Goal: Task Accomplishment & Management: Use online tool/utility

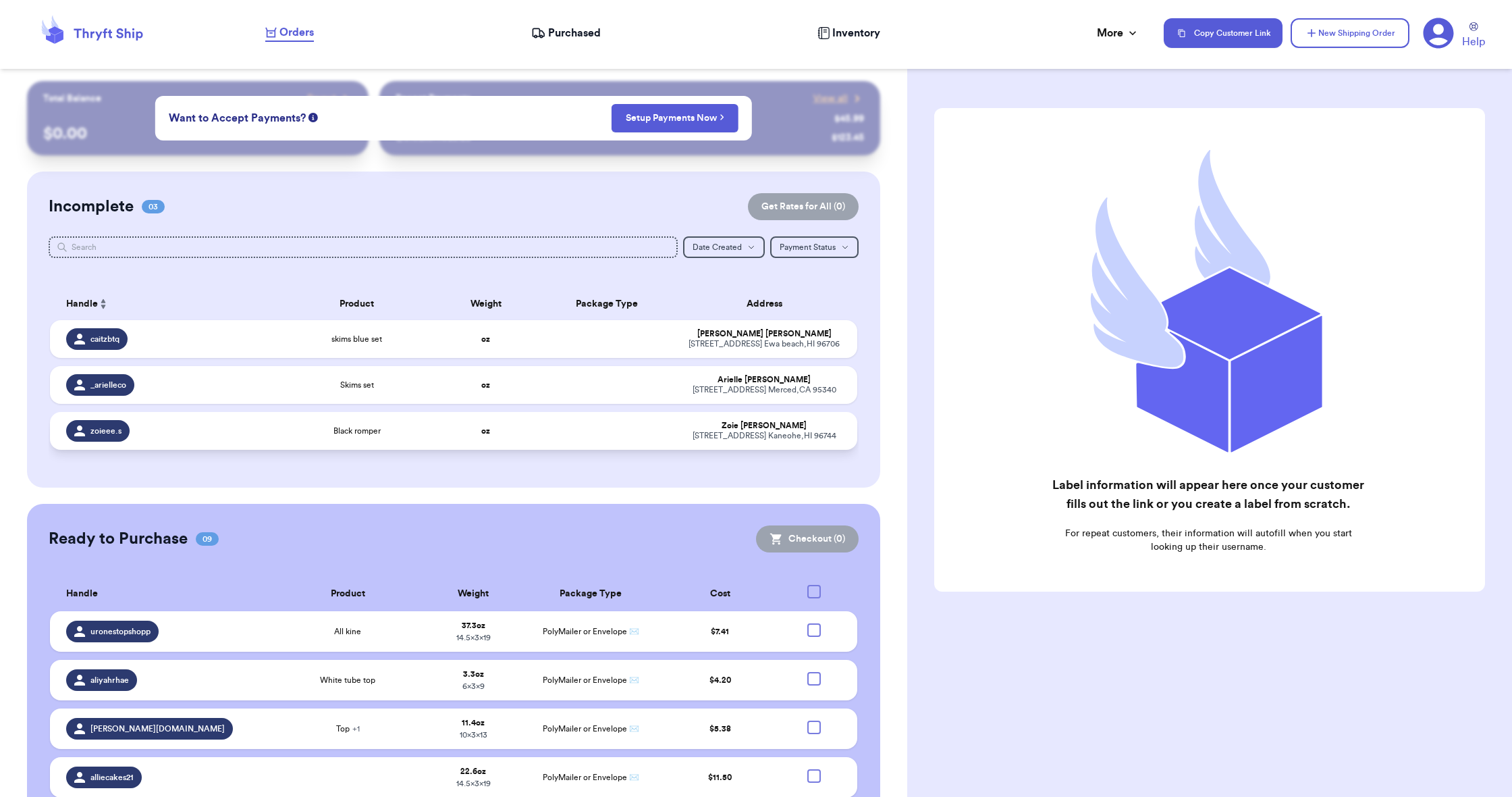
click at [371, 436] on span "Black romper" at bounding box center [357, 430] width 48 height 10
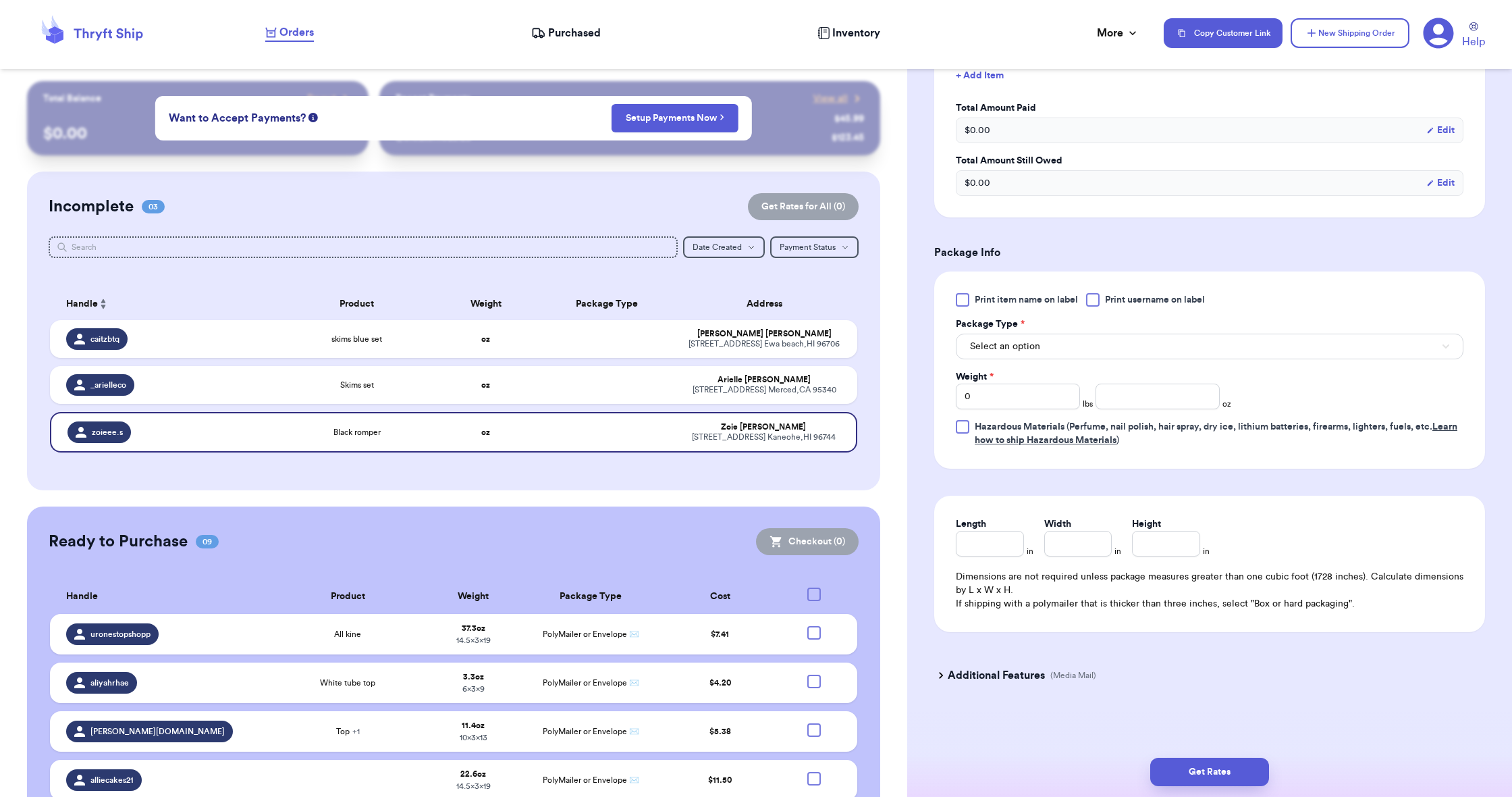
scroll to position [408, 0]
click at [821, 348] on span "Select an option" at bounding box center [1005, 346] width 70 height 14
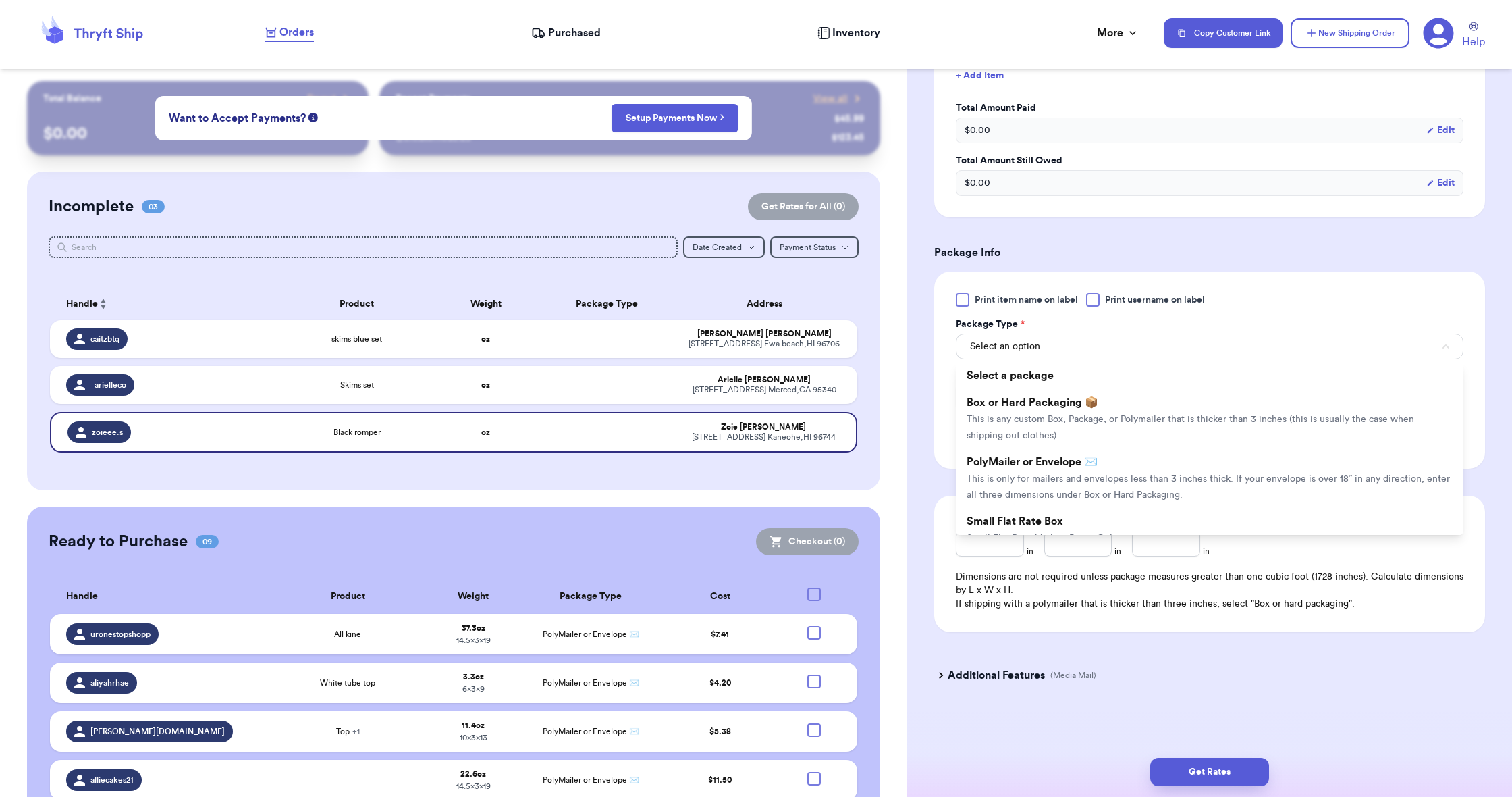
click at [821, 474] on li "PolyMailer or Envelope ✉️ This is only for mailers and envelopes less than 3 in…" at bounding box center [1209, 478] width 508 height 60
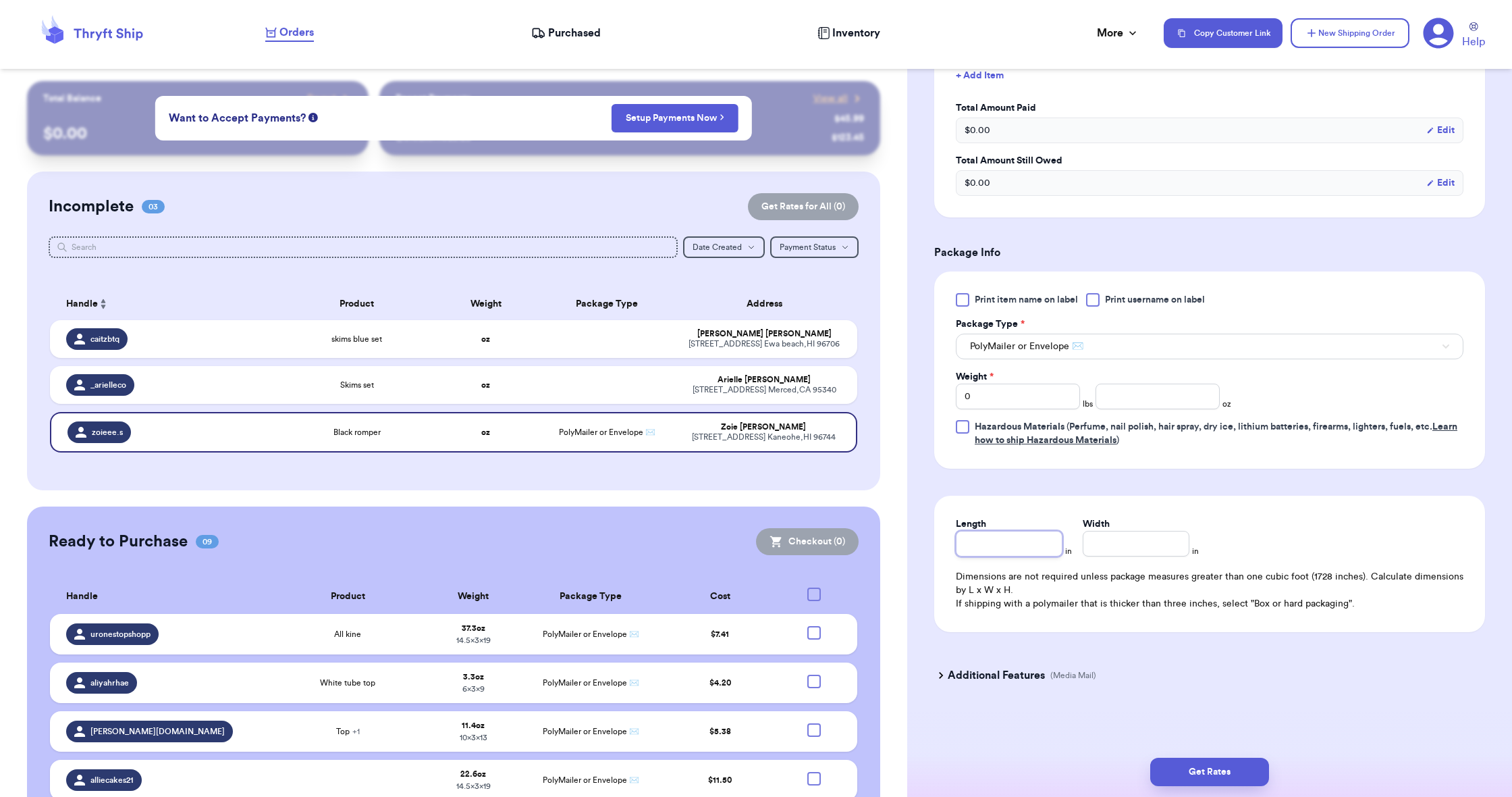
click at [821, 543] on input "Length" at bounding box center [1009, 543] width 107 height 26
type input "9"
click at [821, 526] on label "Width *" at bounding box center [1099, 524] width 34 height 14
click at [821, 531] on input "Width *" at bounding box center [1136, 543] width 107 height 26
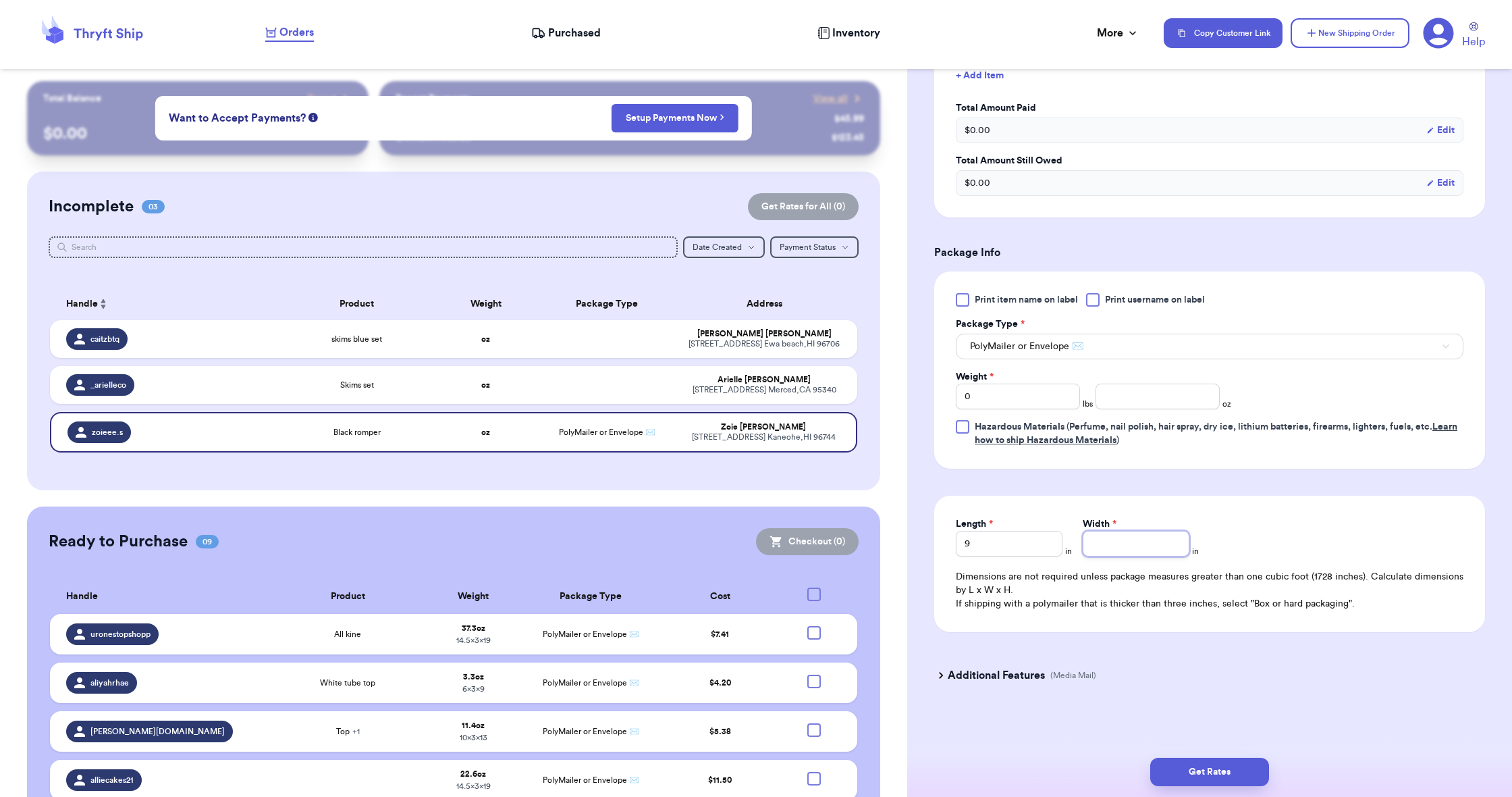
type input "6"
click at [821, 402] on input "number" at bounding box center [1158, 396] width 124 height 26
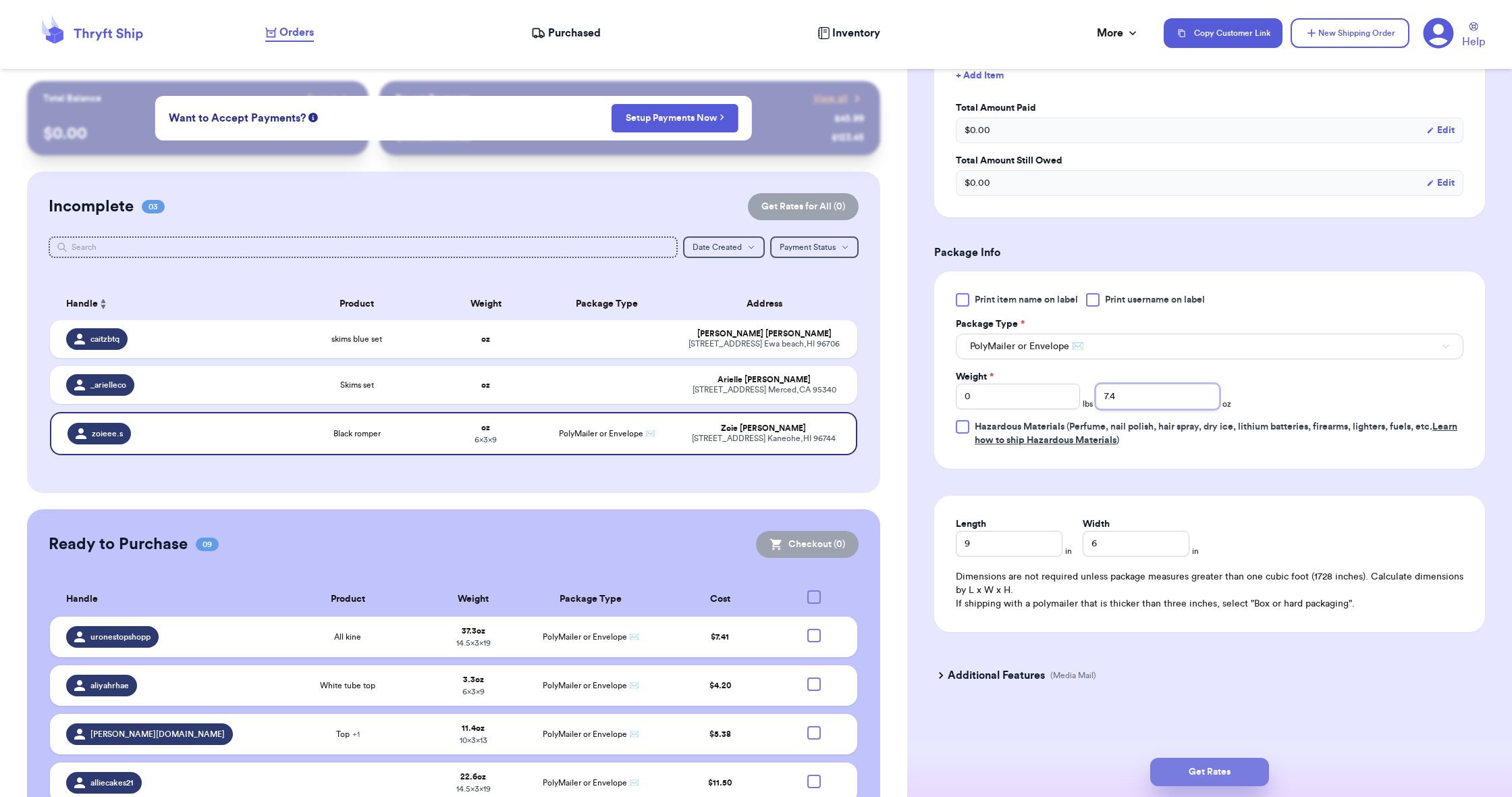
type input "7.4"
click at [821, 580] on button "Get Rates" at bounding box center [1209, 771] width 119 height 28
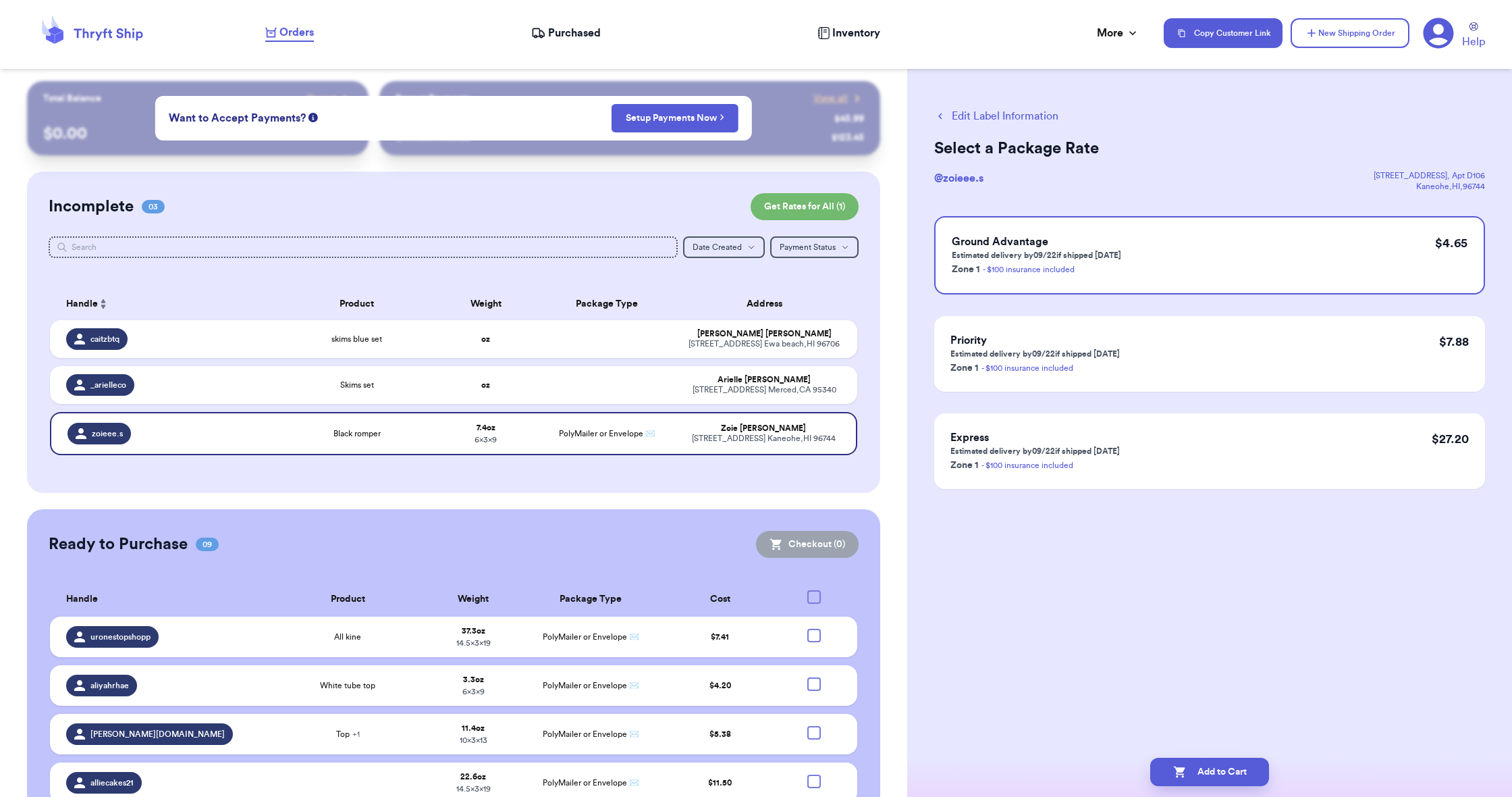
scroll to position [0, 0]
click at [821, 580] on button "Add to Cart" at bounding box center [1209, 771] width 119 height 28
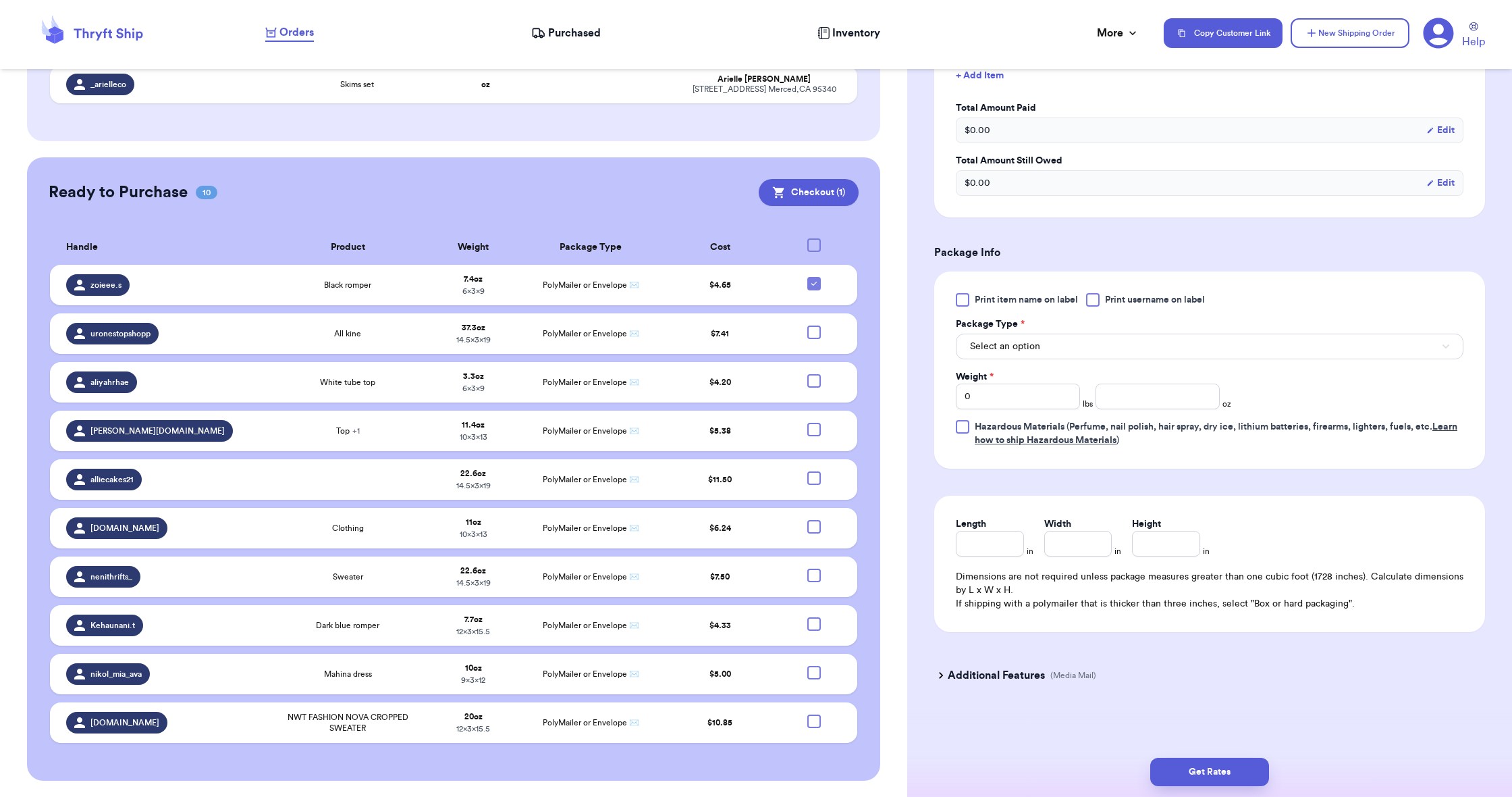
scroll to position [1, 0]
click at [821, 354] on span "Select an option" at bounding box center [1005, 348] width 70 height 14
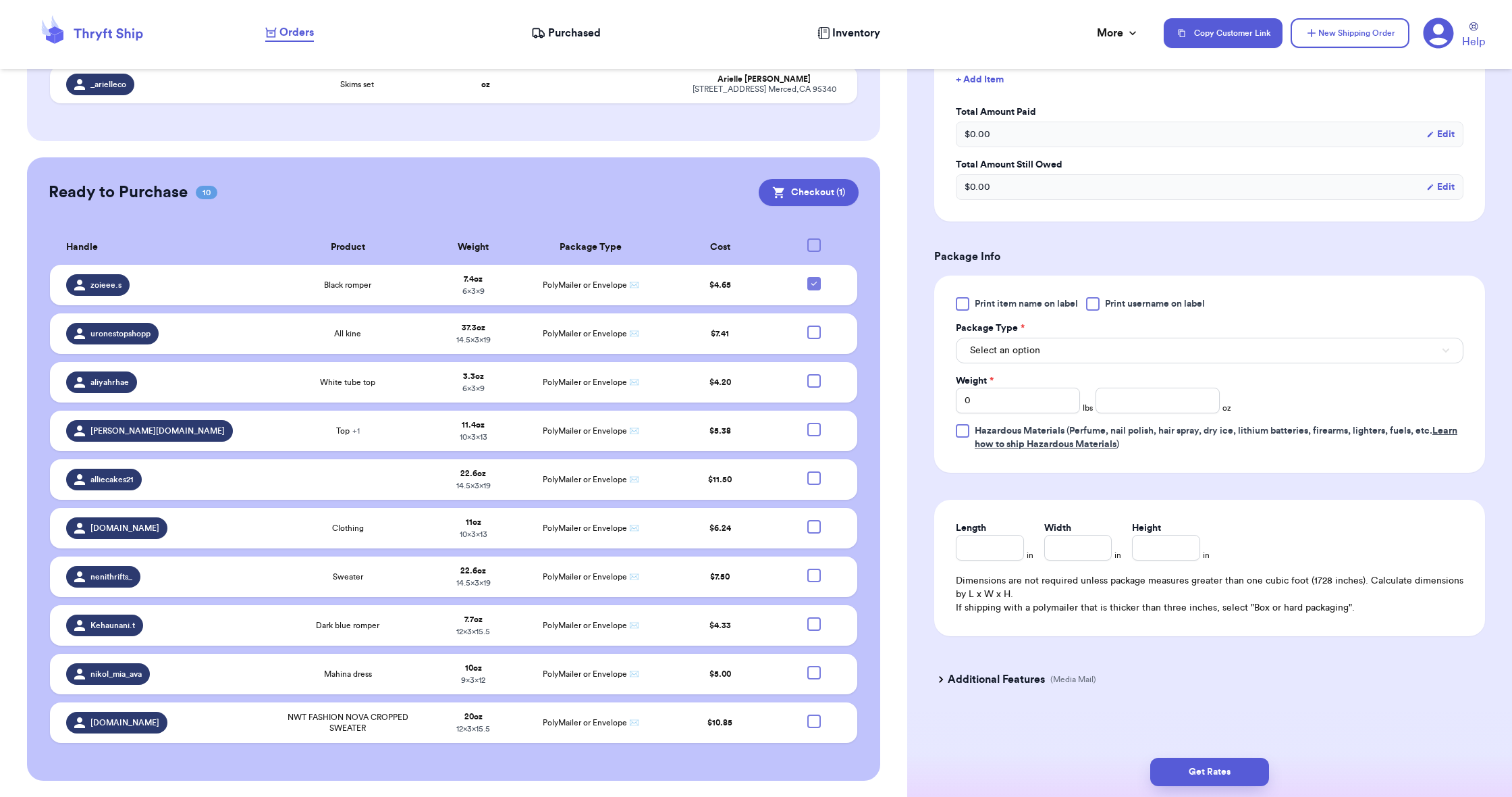
scroll to position [0, 0]
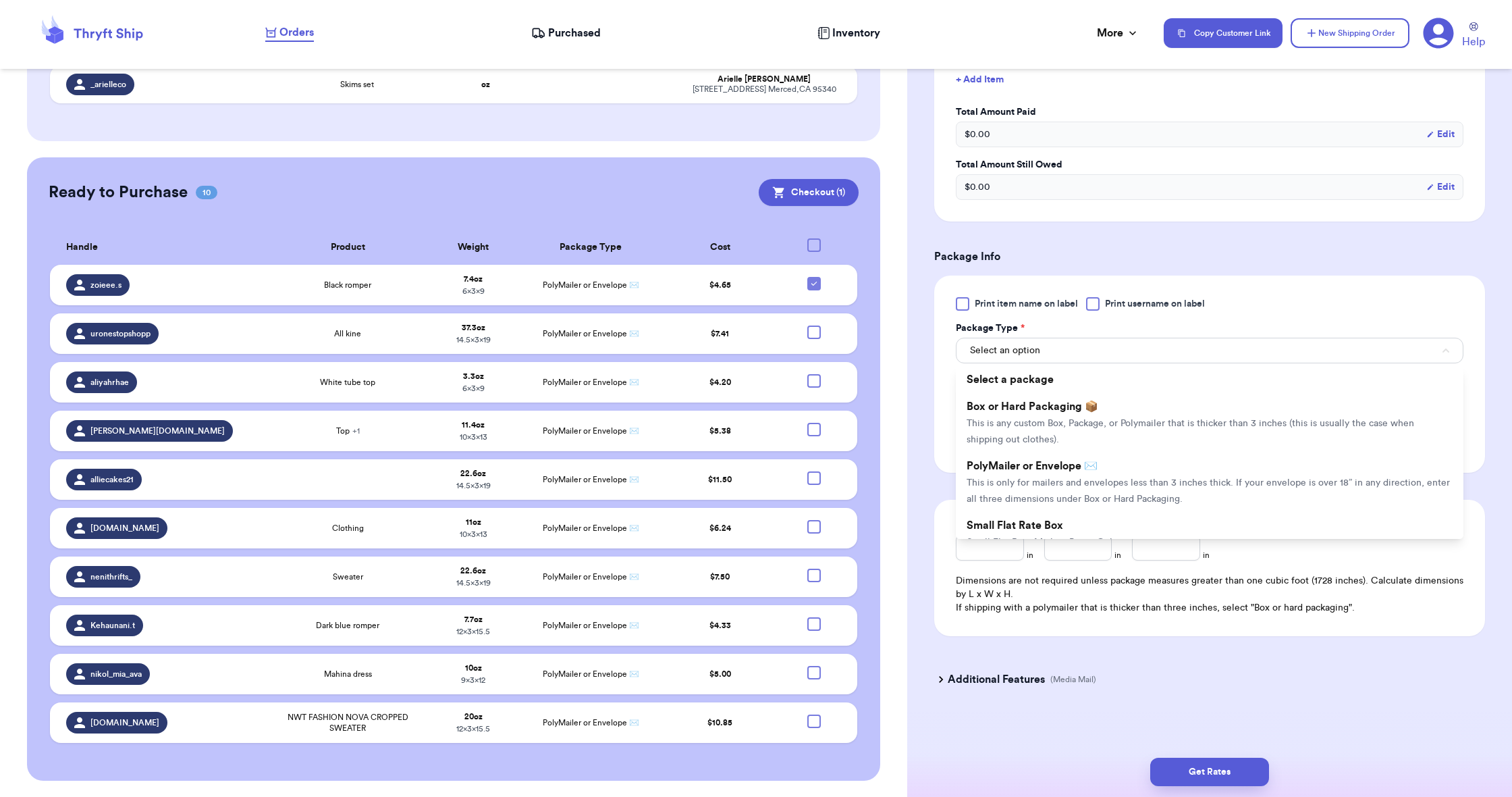
click at [821, 471] on span "PolyMailer or Envelope ✉️" at bounding box center [1032, 465] width 131 height 10
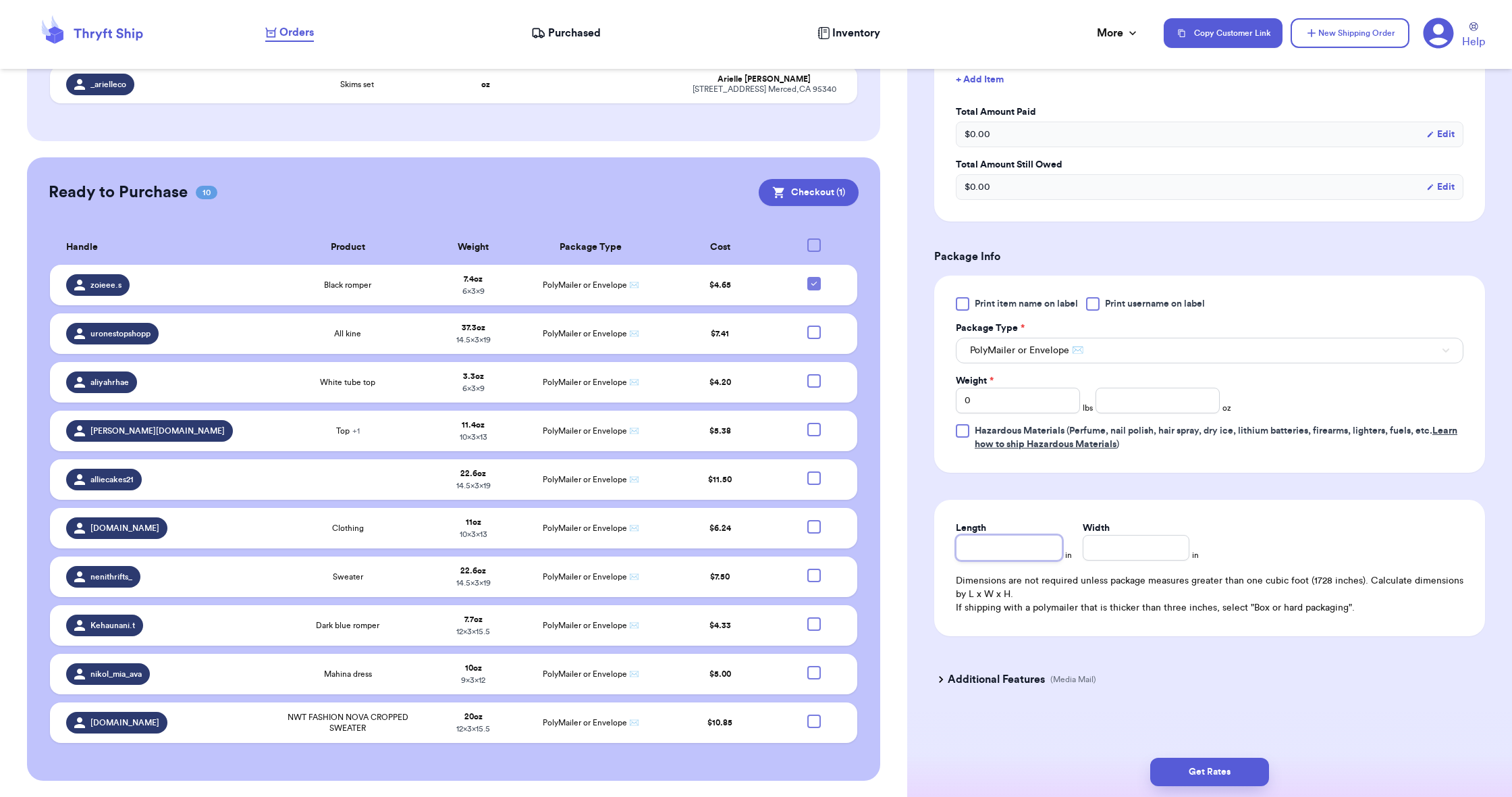
click at [821, 558] on input "Length" at bounding box center [1009, 547] width 107 height 26
type input "9"
click at [821, 535] on label "Width *" at bounding box center [1099, 528] width 34 height 14
click at [821, 535] on input "Width *" at bounding box center [1136, 547] width 107 height 26
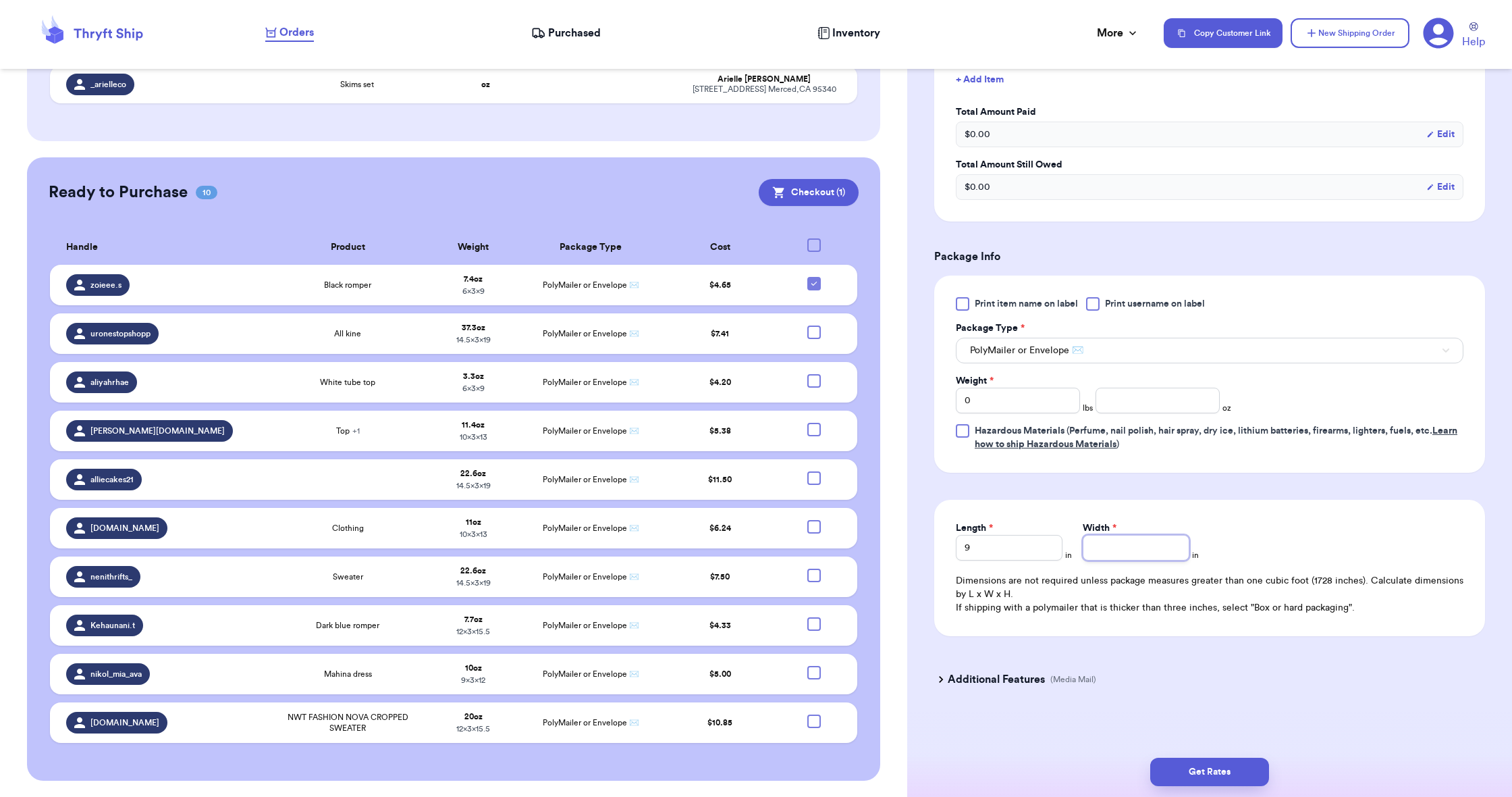
type input "6"
click at [821, 396] on input "number" at bounding box center [1158, 401] width 124 height 26
type input "5"
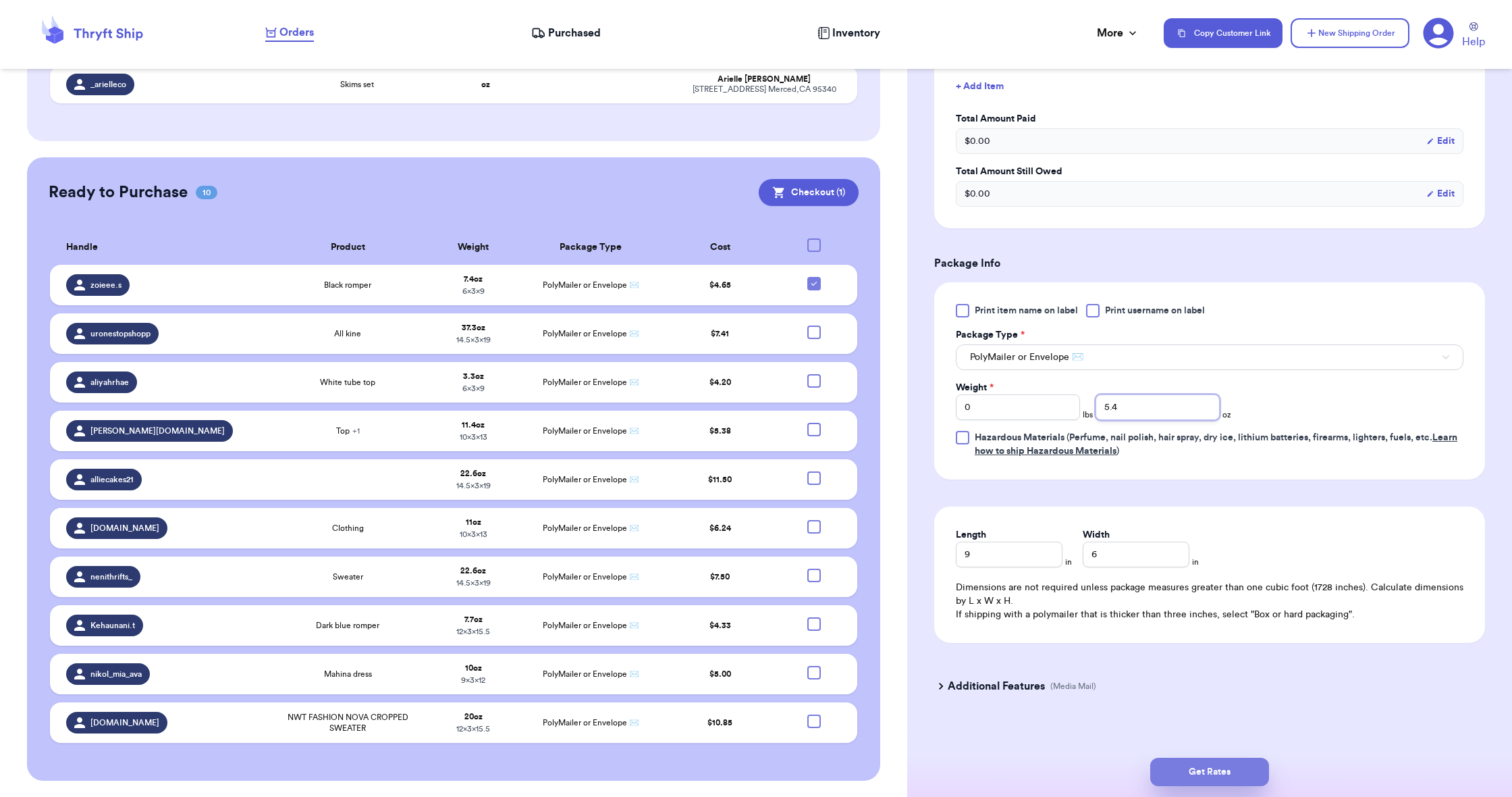
type input "5.4"
click at [821, 580] on button "Get Rates" at bounding box center [1209, 771] width 119 height 28
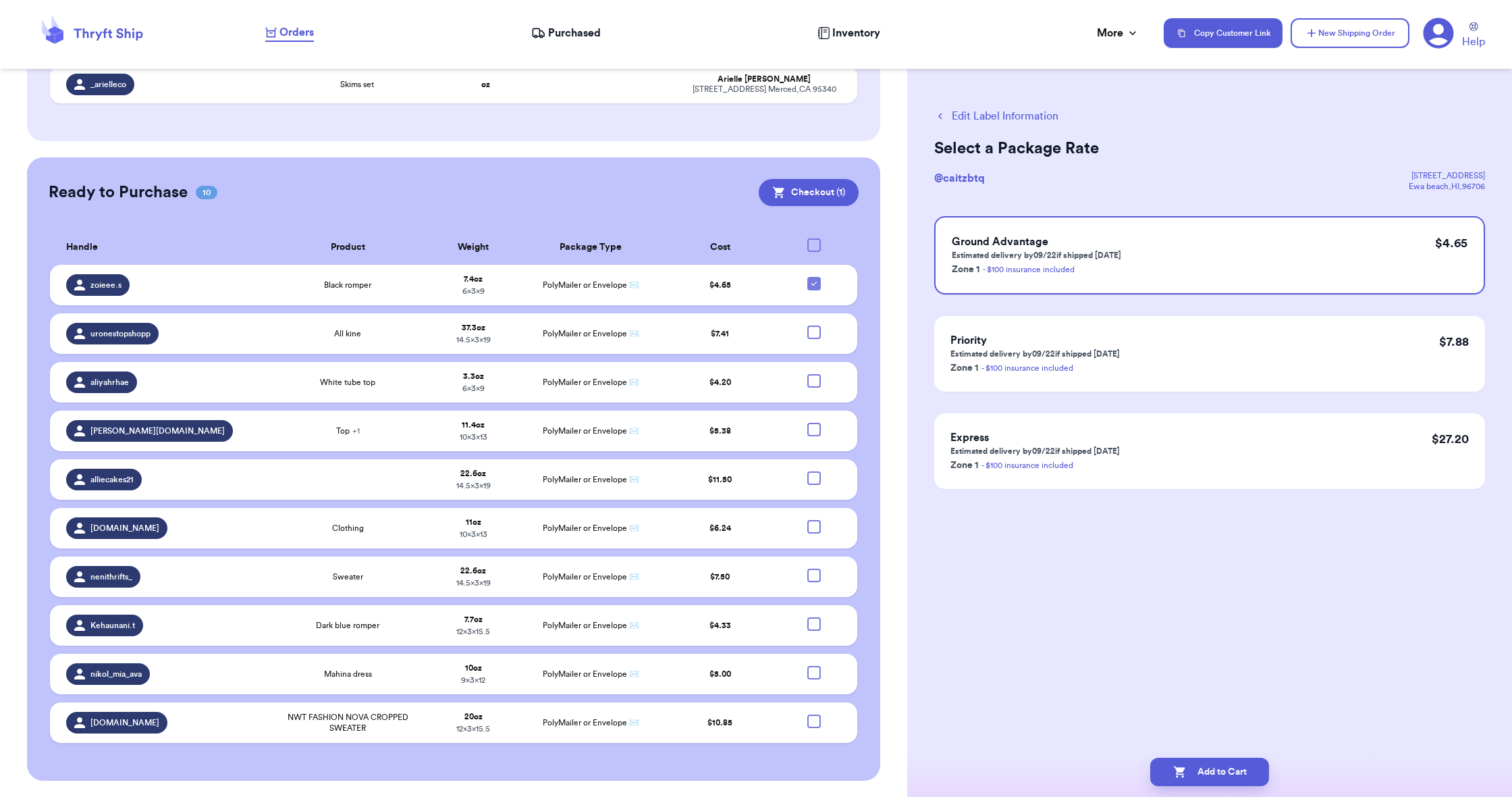
click at [821, 580] on button "Add to Cart" at bounding box center [1209, 771] width 119 height 28
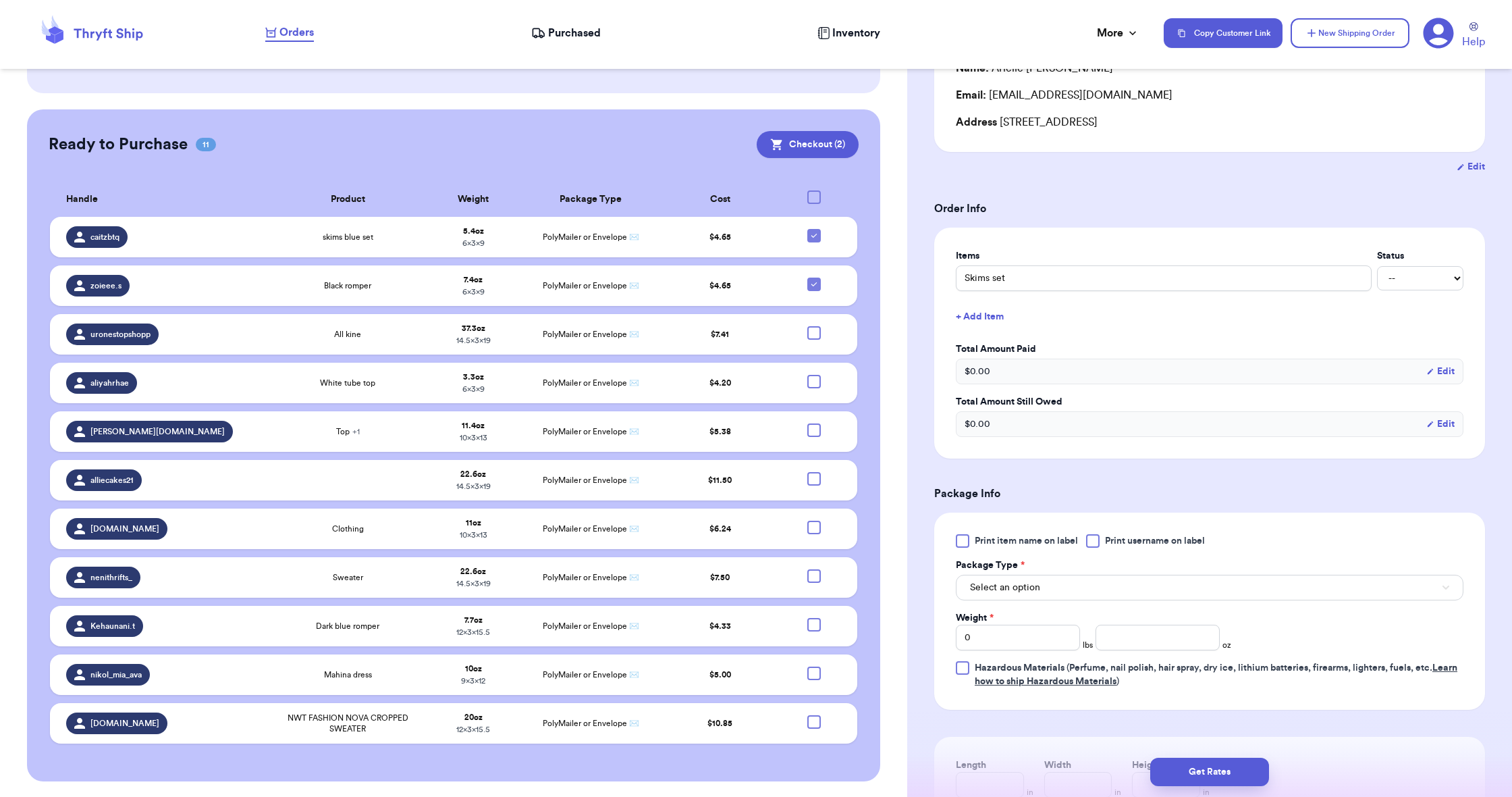
scroll to position [0, 1]
click at [821, 580] on button "Select an option" at bounding box center [1209, 588] width 508 height 26
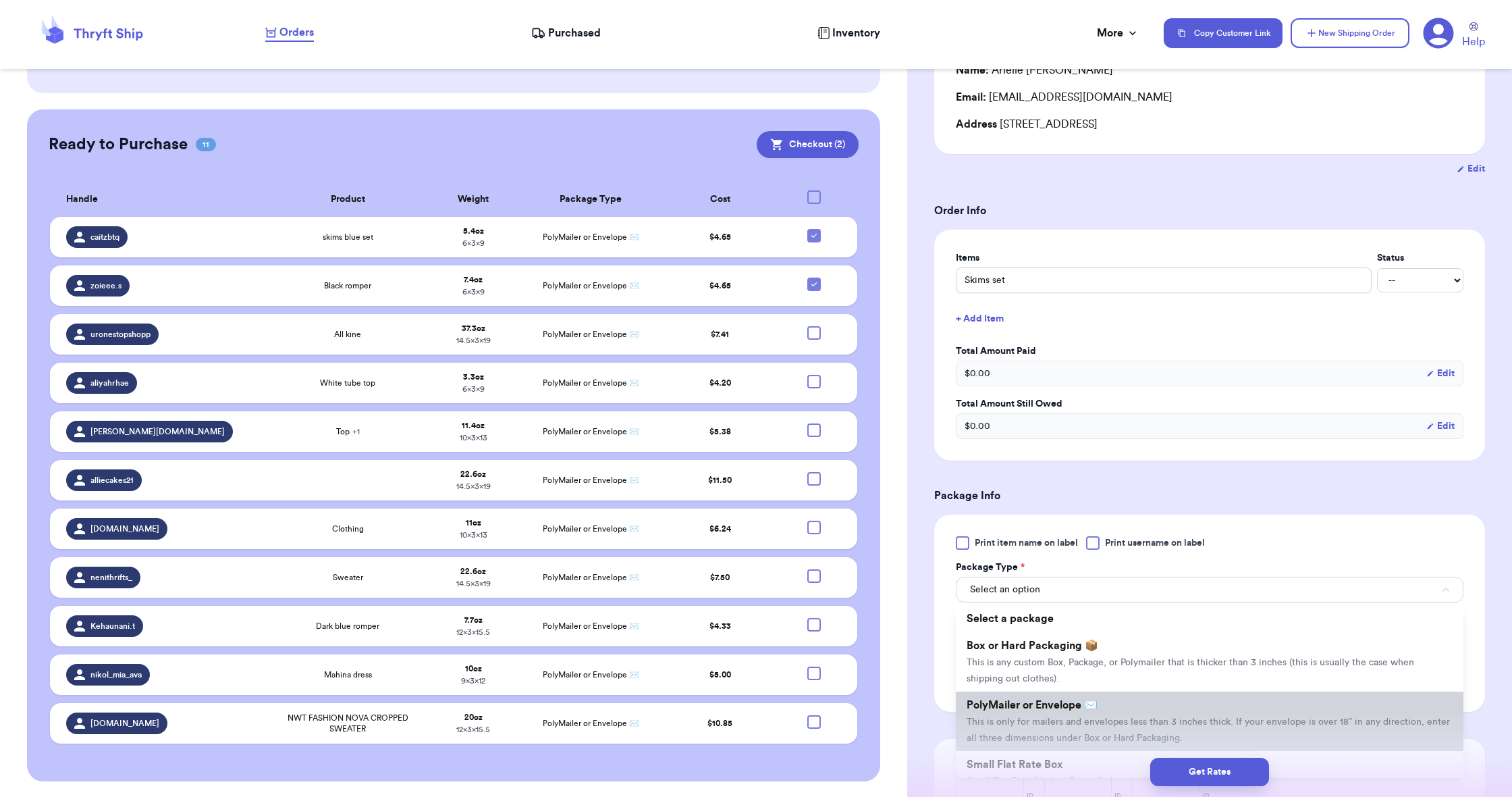
click at [821, 580] on li "PolyMailer or Envelope ✉️ This is only for mailers and envelopes less than 3 in…" at bounding box center [1209, 721] width 508 height 60
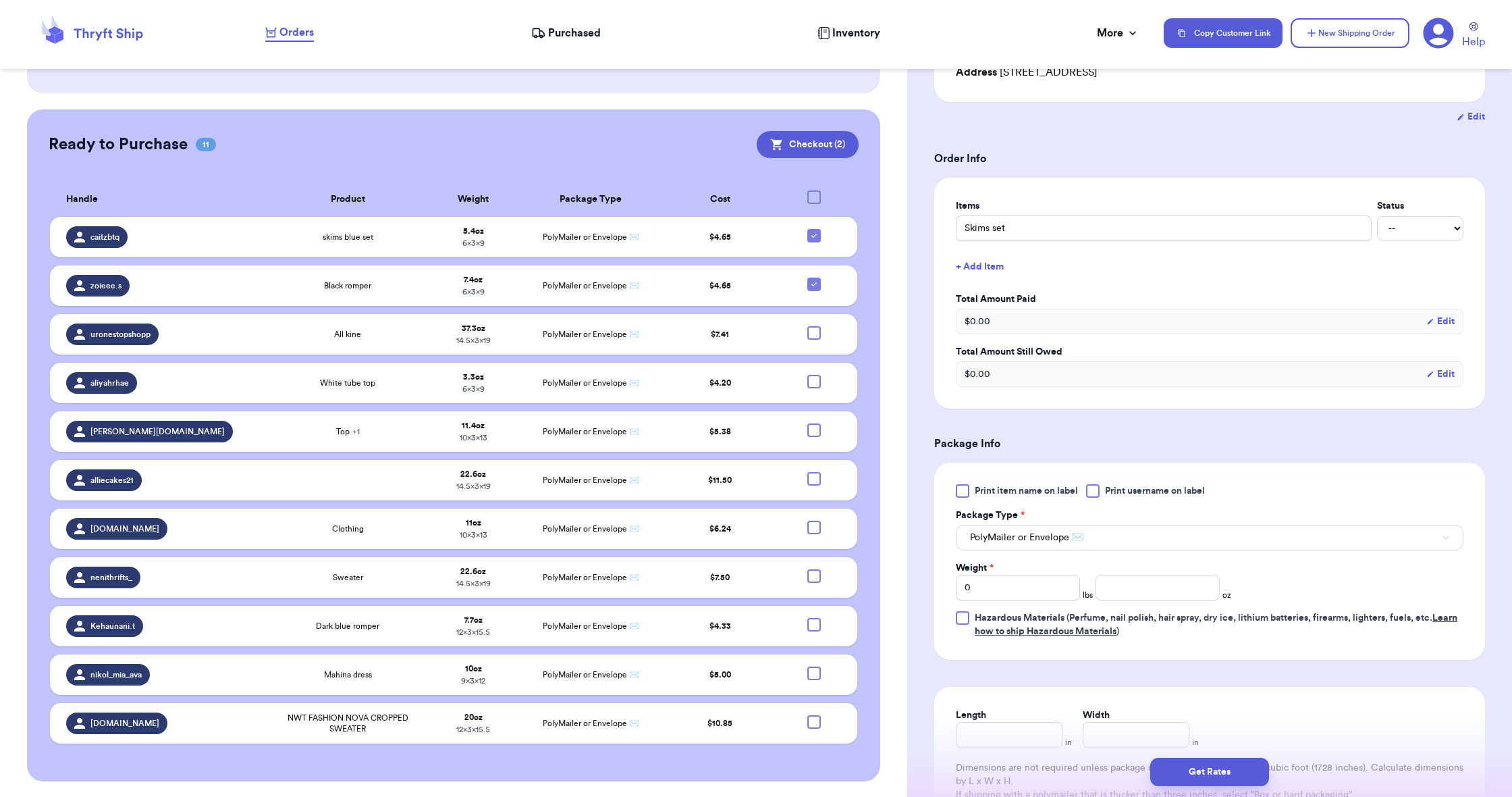
scroll to position [224, 0]
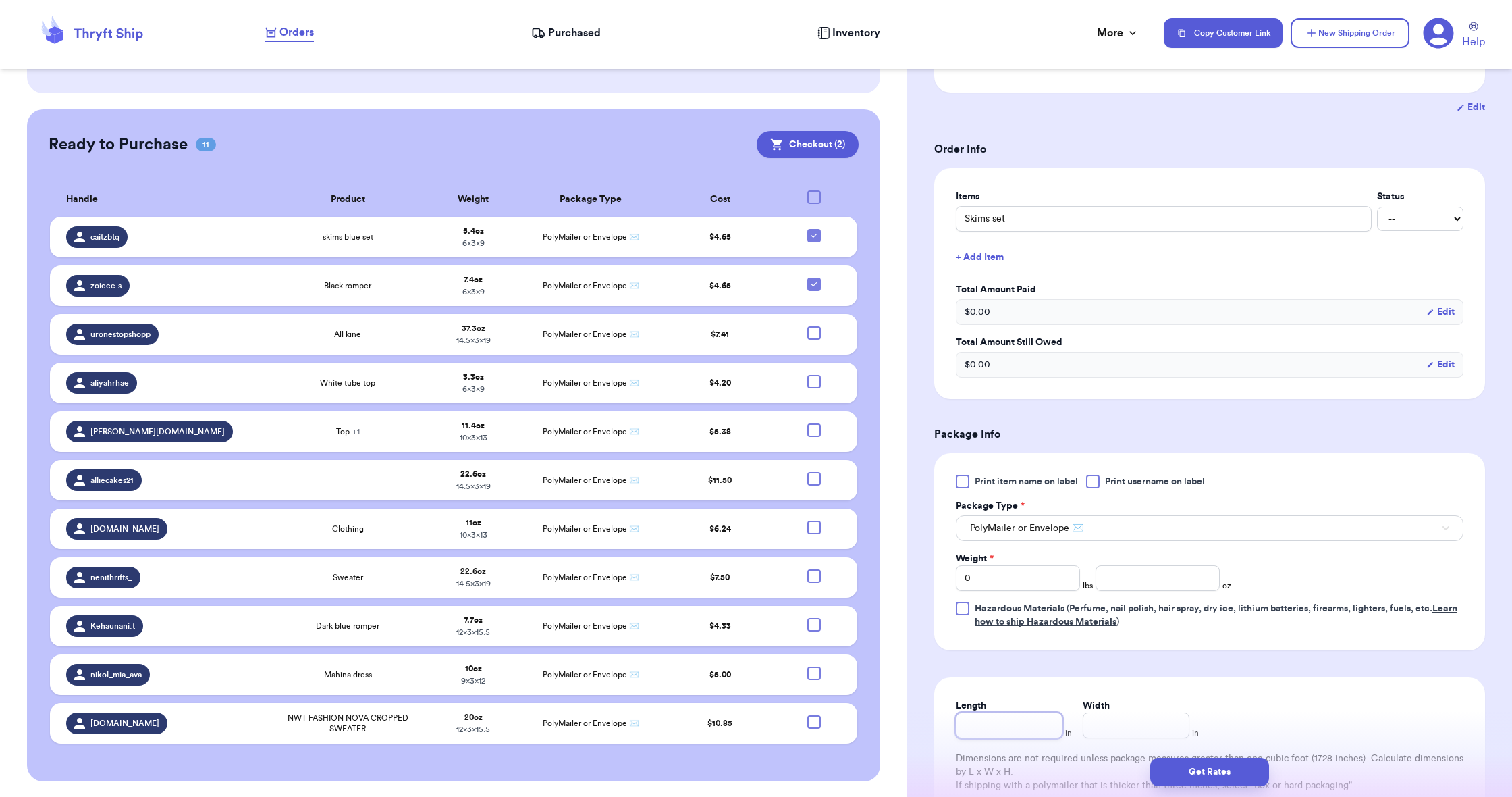
click at [821, 580] on input "Length" at bounding box center [1009, 725] width 107 height 26
type input "9"
click at [821, 580] on input "Width *" at bounding box center [1136, 725] width 107 height 26
type input "6"
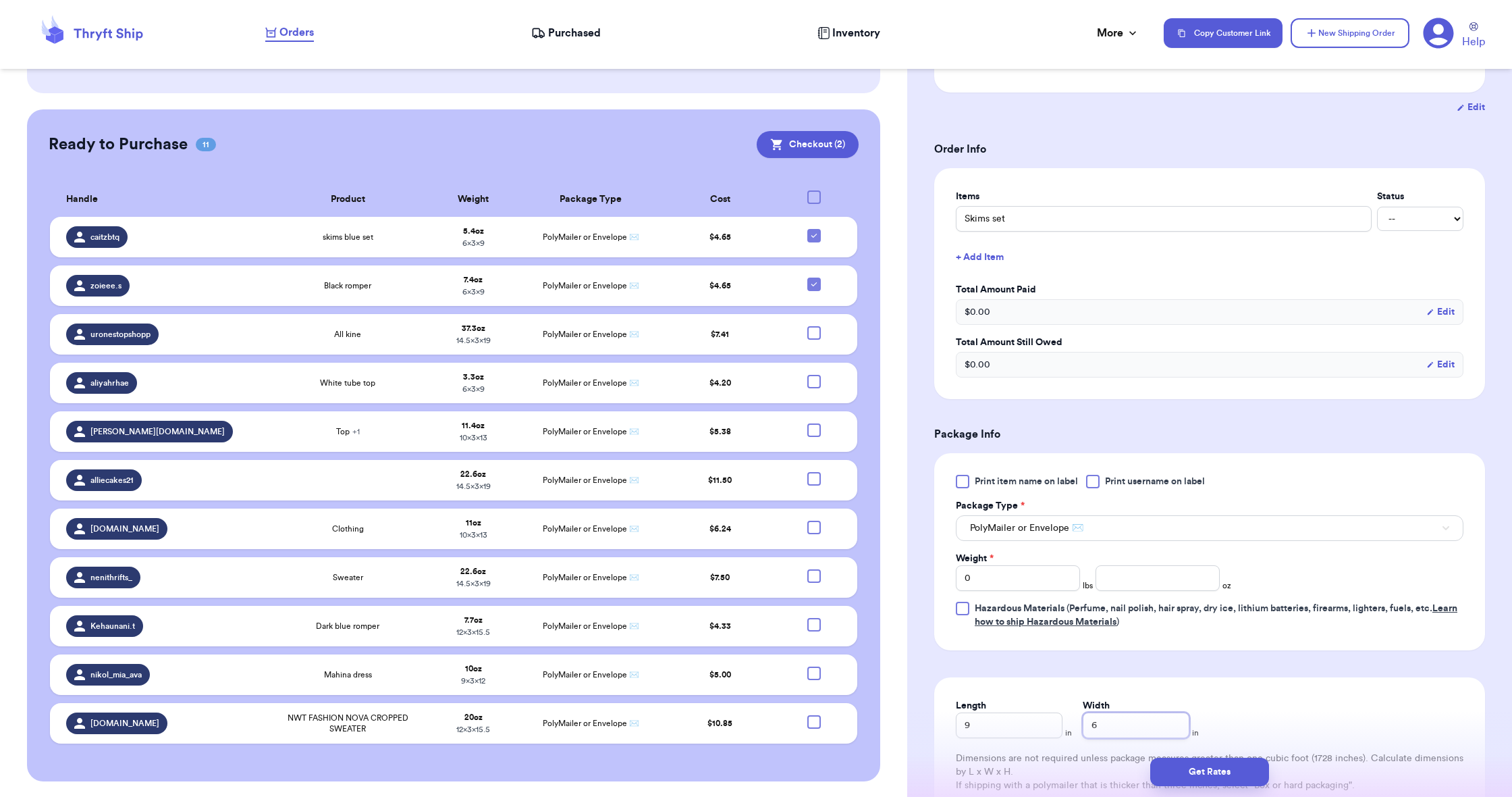
type input "6"
click at [821, 580] on input "number" at bounding box center [1158, 578] width 124 height 26
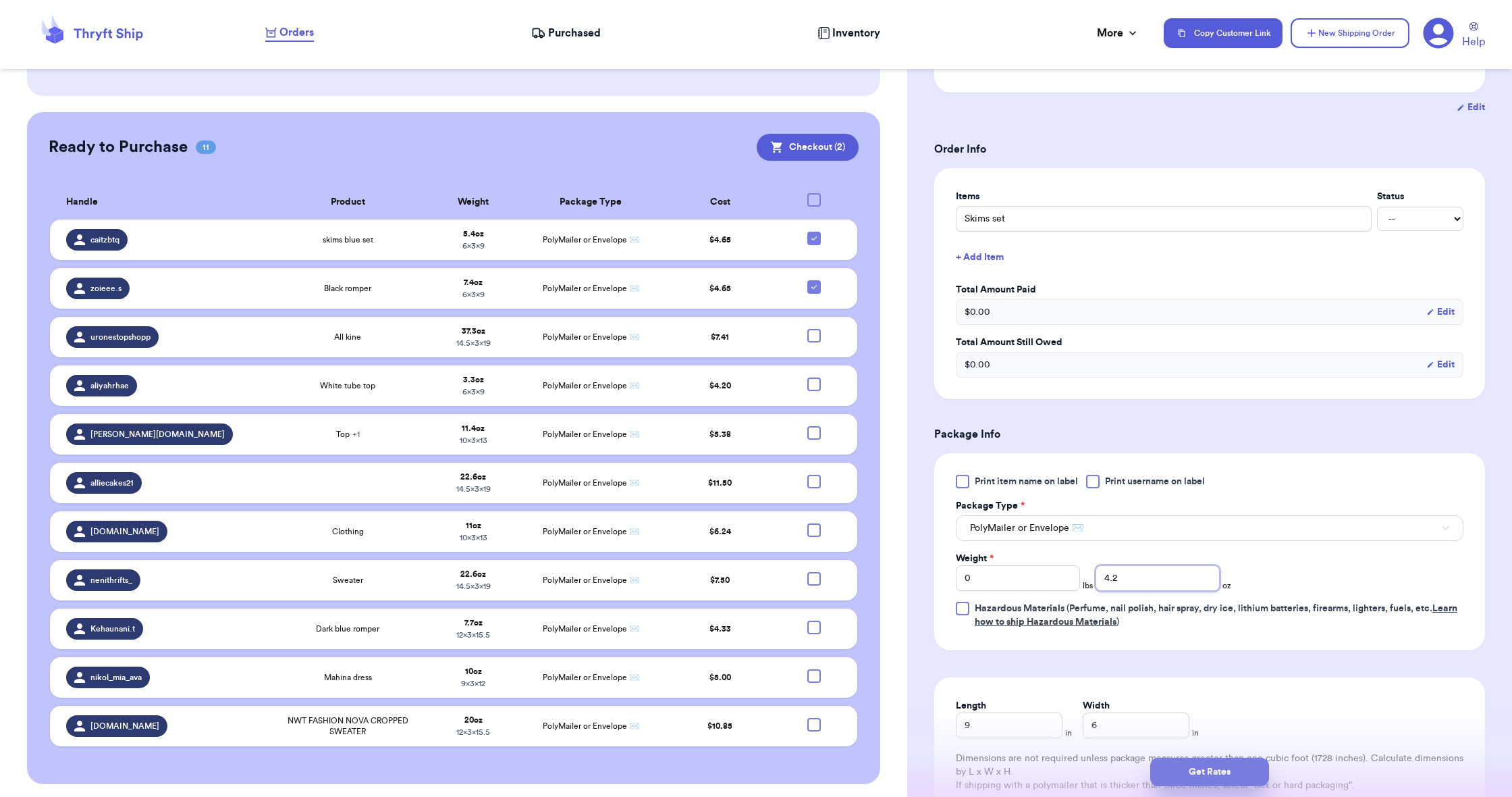
type input "4.2"
click at [821, 580] on button "Get Rates" at bounding box center [1209, 771] width 119 height 28
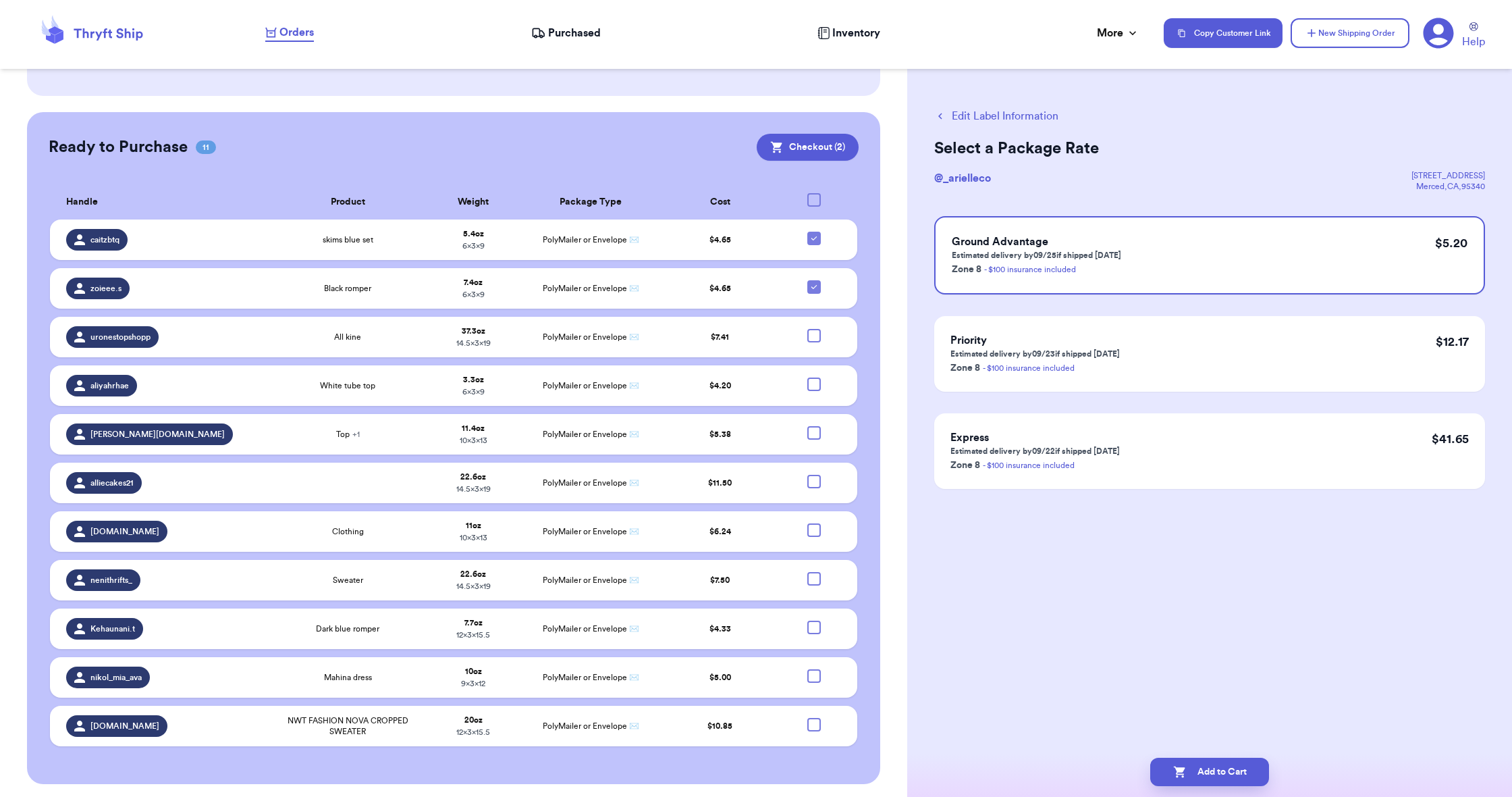
click at [821, 580] on button "Add to Cart" at bounding box center [1209, 771] width 119 height 28
